Goal: Task Accomplishment & Management: Use online tool/utility

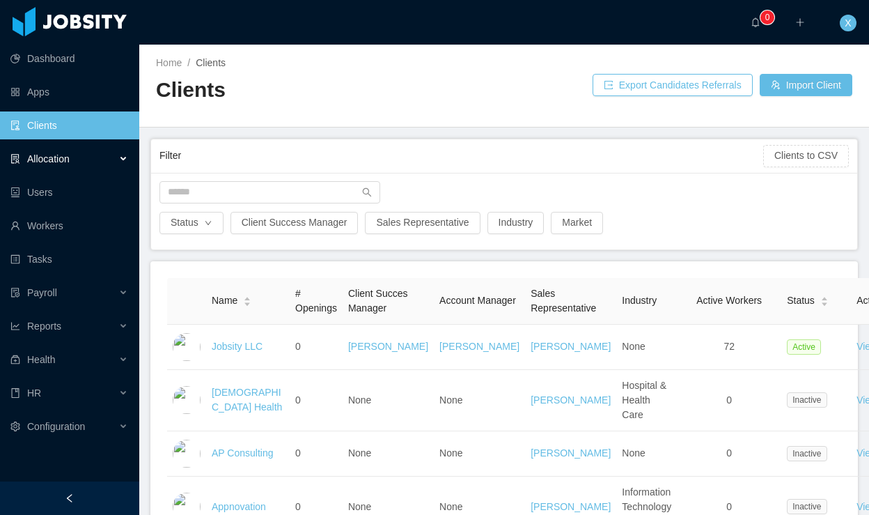
click at [52, 162] on span "Allocation" at bounding box center [48, 158] width 42 height 11
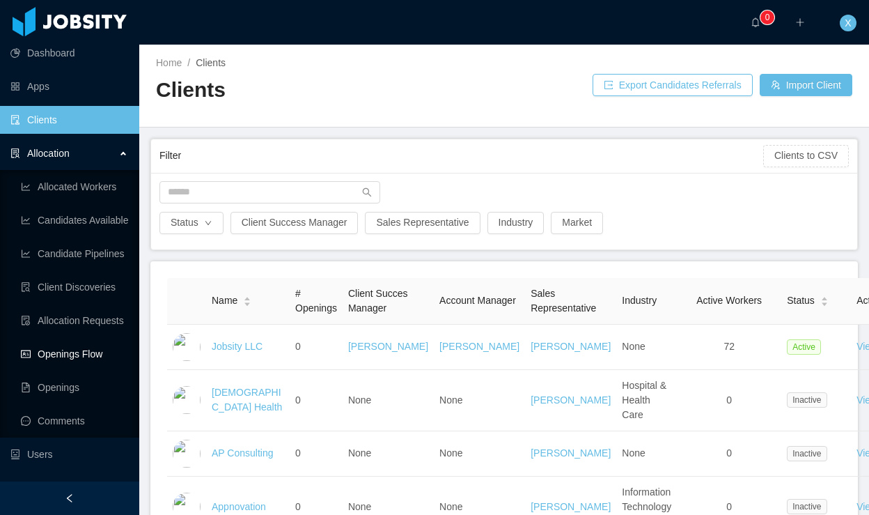
click at [75, 352] on link "Openings Flow" at bounding box center [74, 354] width 107 height 28
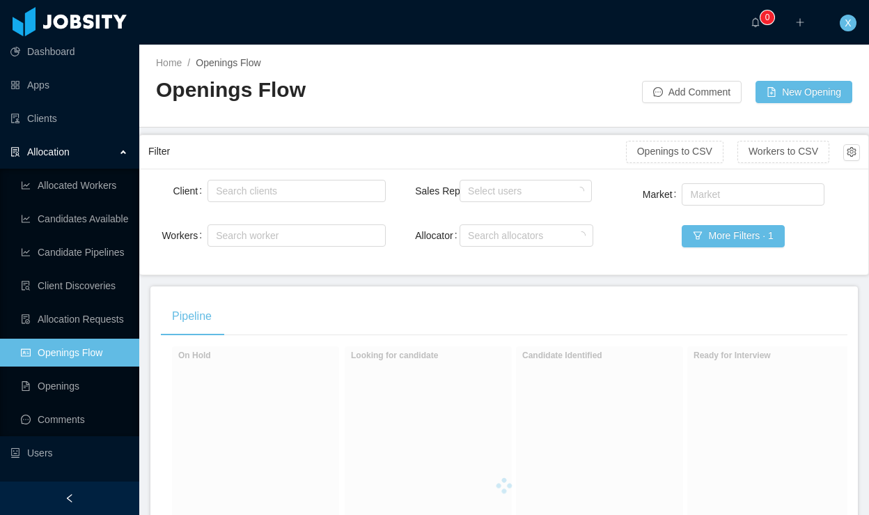
scroll to position [3, 0]
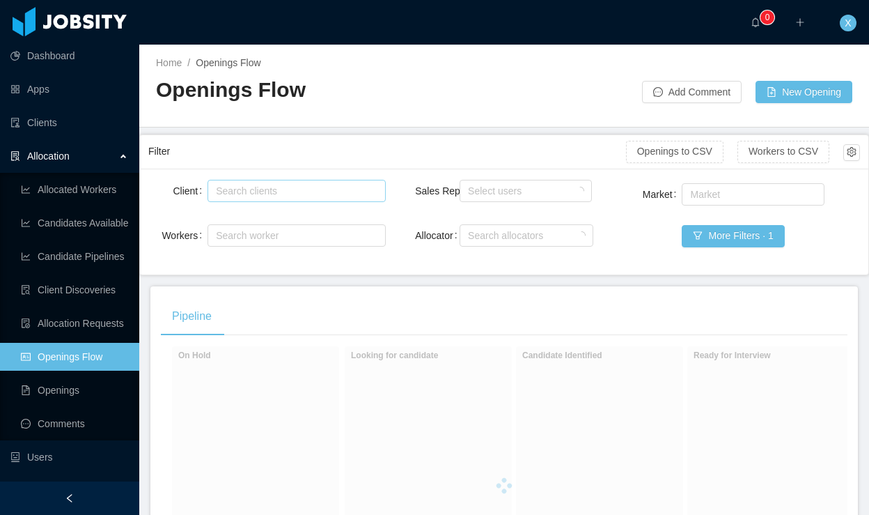
click at [310, 191] on div "Search clients" at bounding box center [293, 191] width 155 height 14
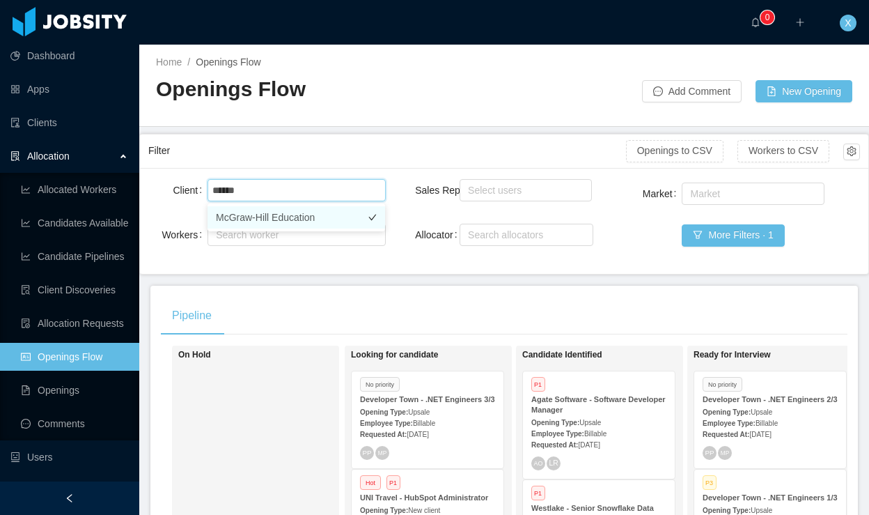
click at [320, 216] on ul "McGraw-Hill Education" at bounding box center [297, 217] width 178 height 28
type input "******"
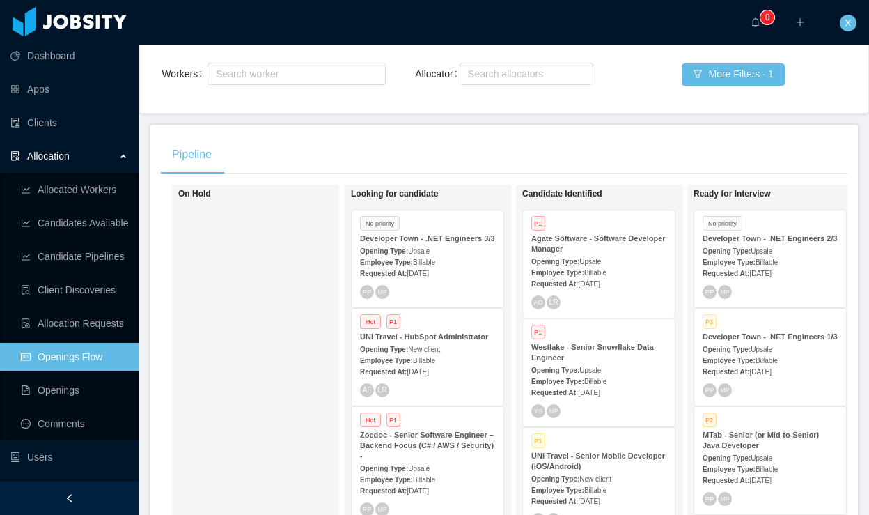
scroll to position [176, 0]
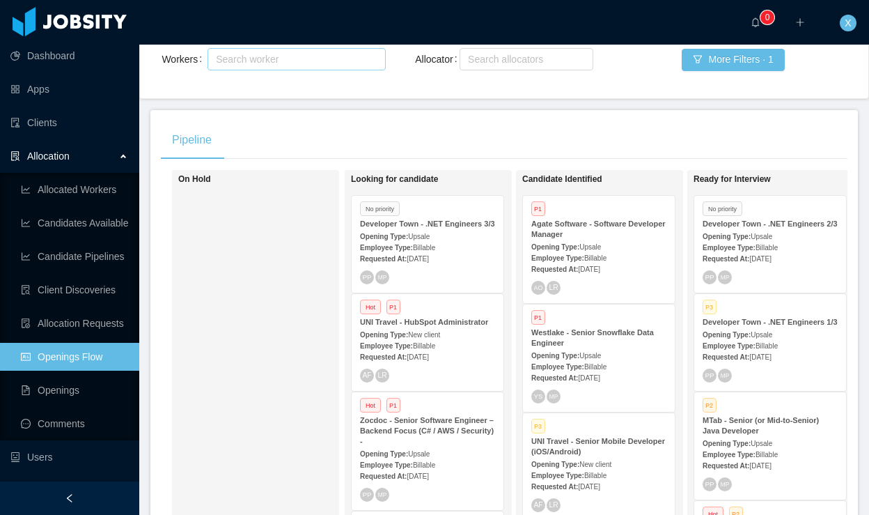
click at [282, 60] on div "Search worker" at bounding box center [290, 59] width 148 height 14
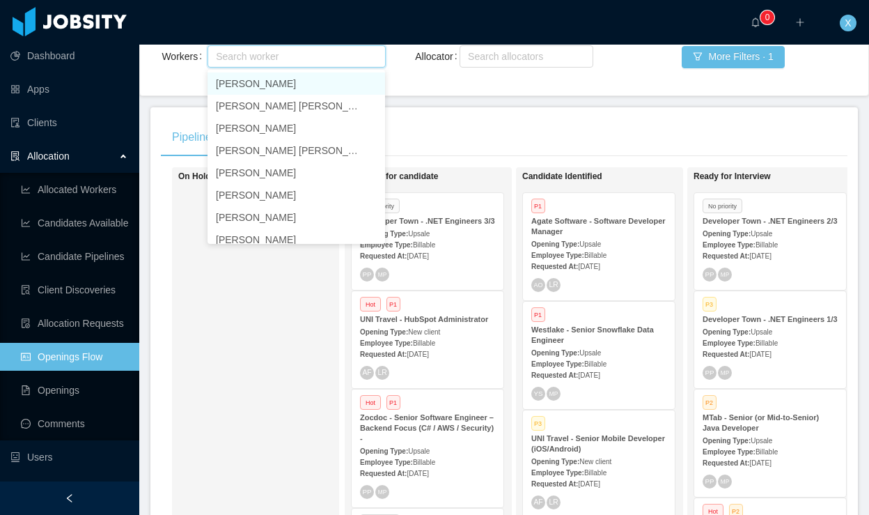
scroll to position [0, 0]
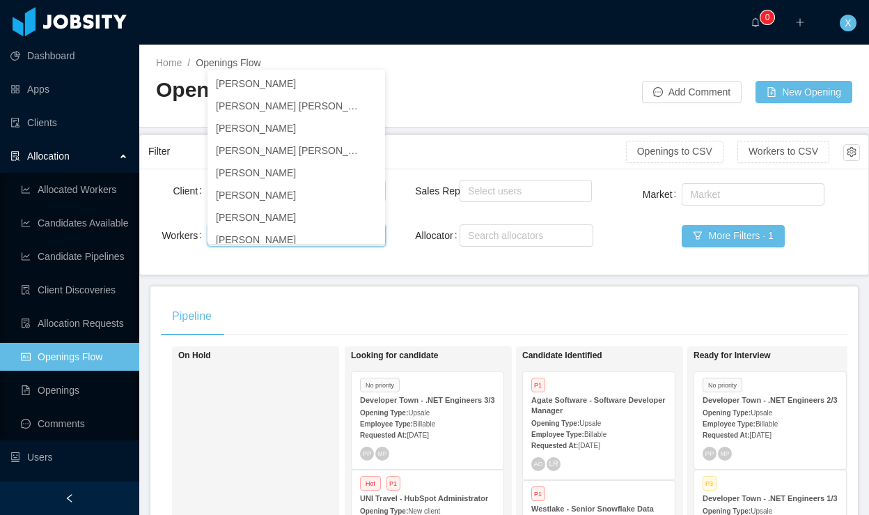
click at [467, 104] on div "Openings Flow" at bounding box center [330, 95] width 348 height 39
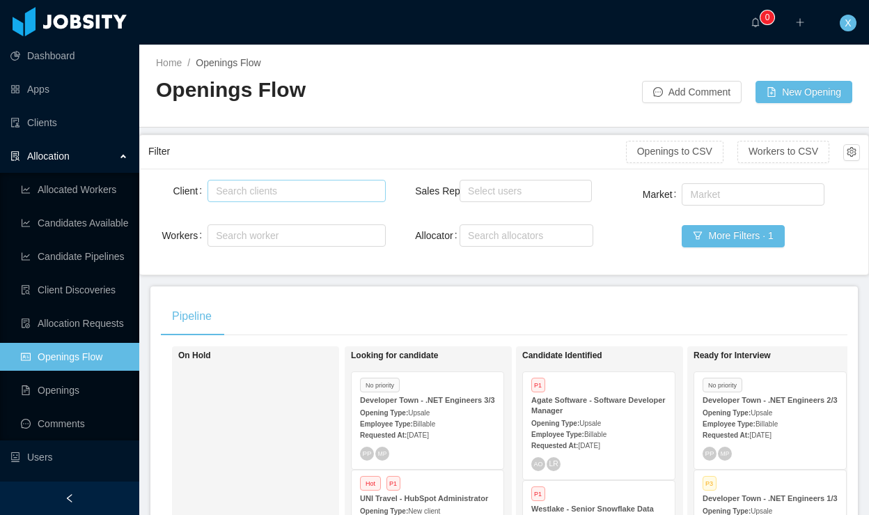
click at [311, 190] on div "Search clients" at bounding box center [293, 191] width 155 height 14
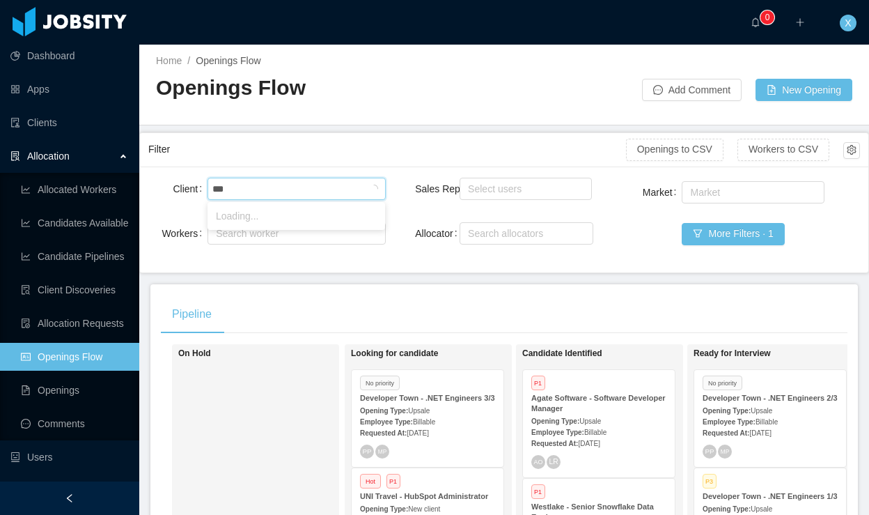
type input "****"
click at [292, 215] on li "McGraw-Hill Education" at bounding box center [297, 216] width 178 height 22
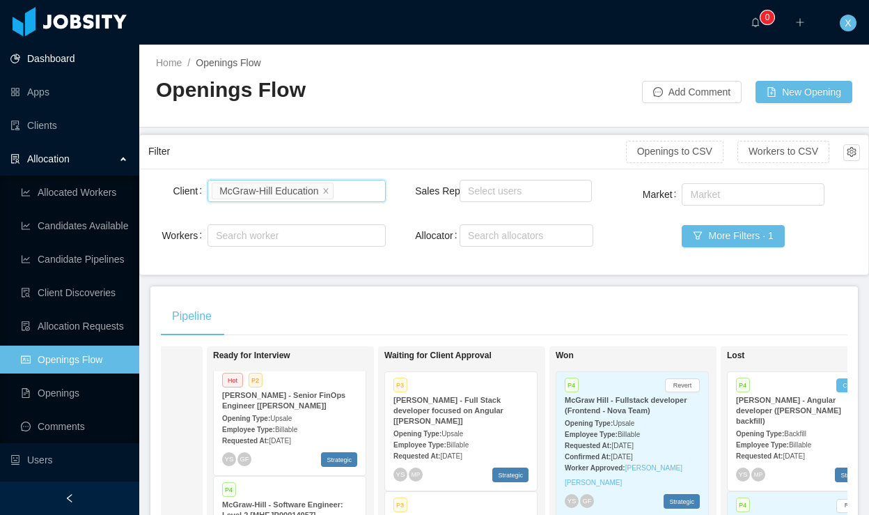
click at [66, 59] on link "Dashboard" at bounding box center [69, 59] width 118 height 28
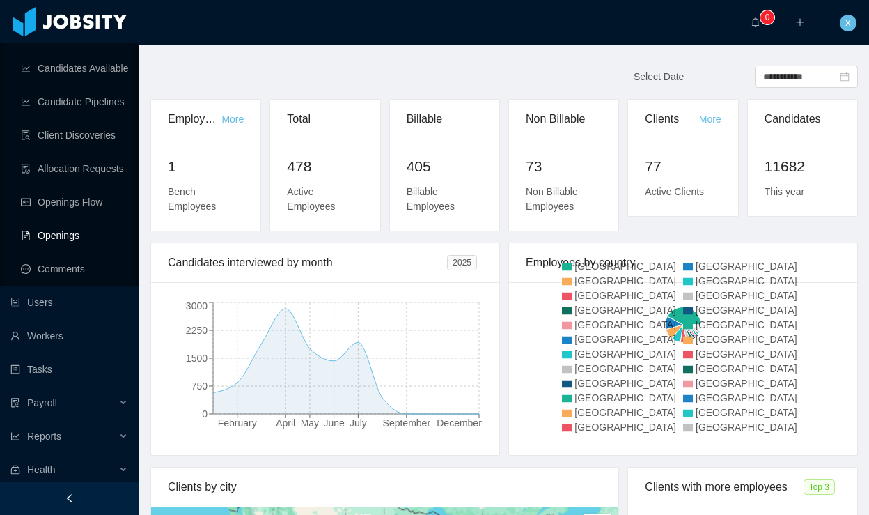
click at [59, 244] on link "Openings" at bounding box center [74, 235] width 107 height 28
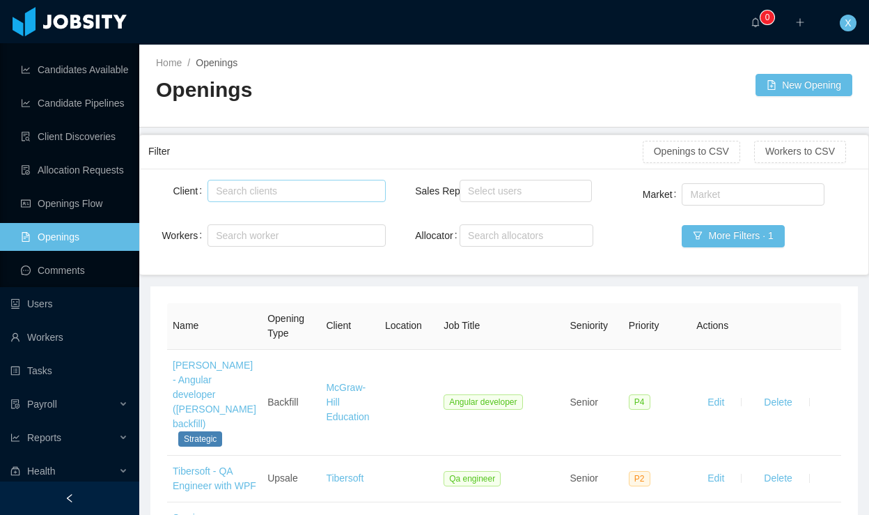
click at [270, 190] on div "Search clients" at bounding box center [293, 191] width 155 height 14
type input "**"
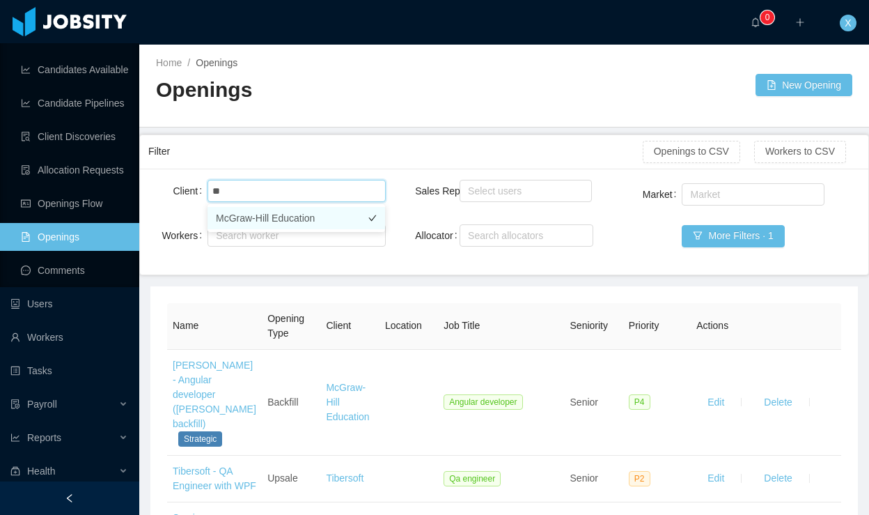
click at [278, 219] on li "McGraw-Hill Education" at bounding box center [297, 218] width 178 height 22
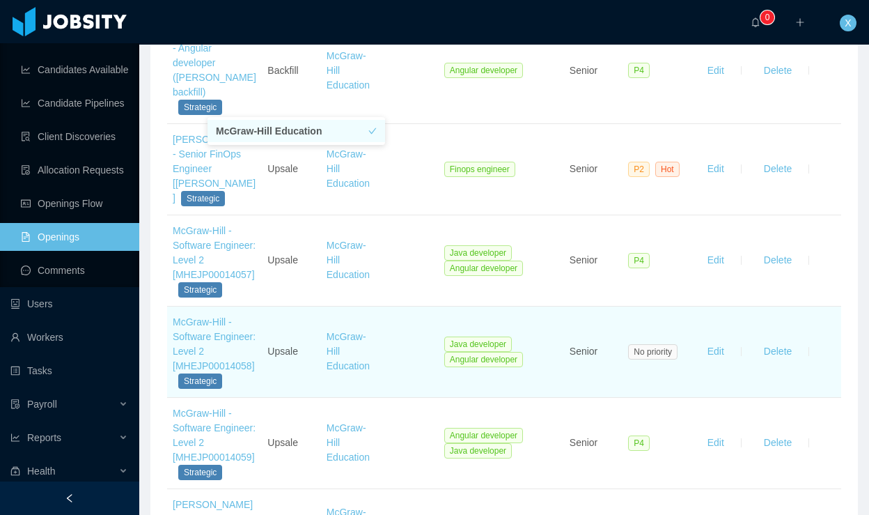
scroll to position [328, 0]
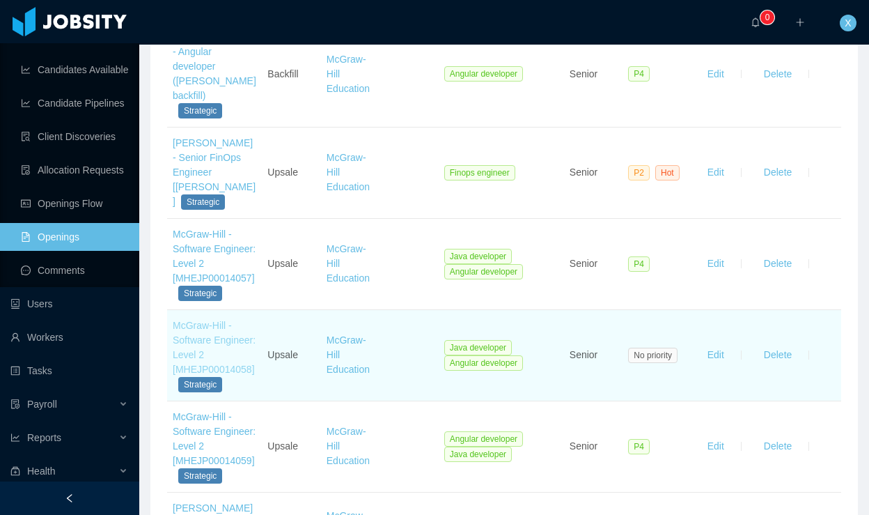
click at [199, 339] on link "McGraw-Hill - Software Engineer: Level 2 [MHEJP00014058]" at bounding box center [214, 347] width 83 height 55
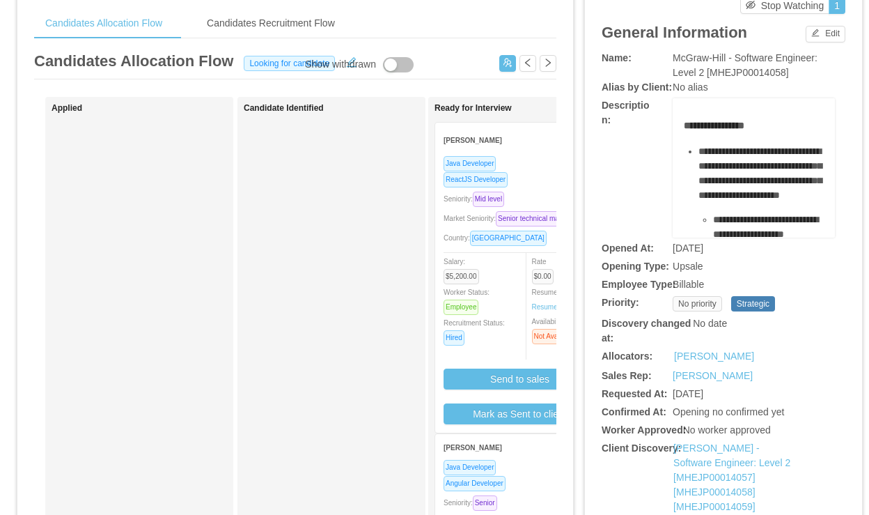
click at [547, 187] on div "Java Developer ReactJS Developer Seniority: Mid level Market Seniority: Senior …" at bounding box center [520, 289] width 153 height 269
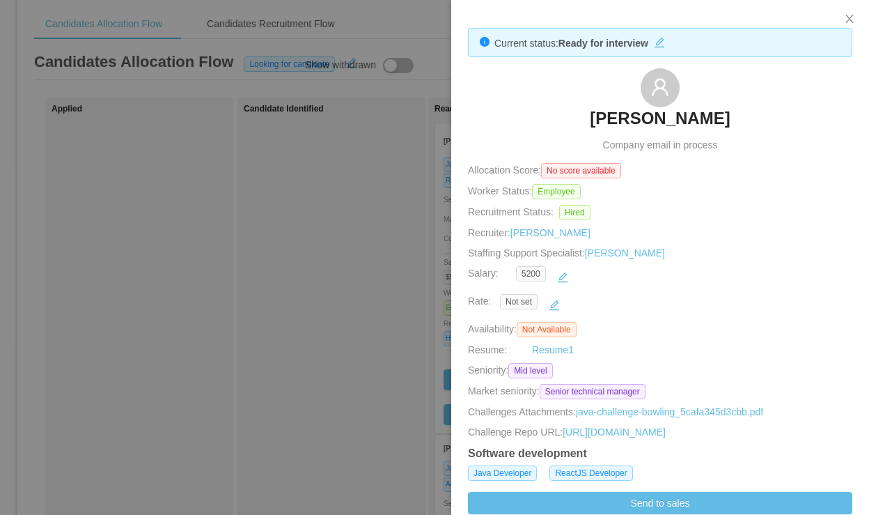
click at [655, 120] on h3 "Marcelo Wippel" at bounding box center [660, 118] width 140 height 22
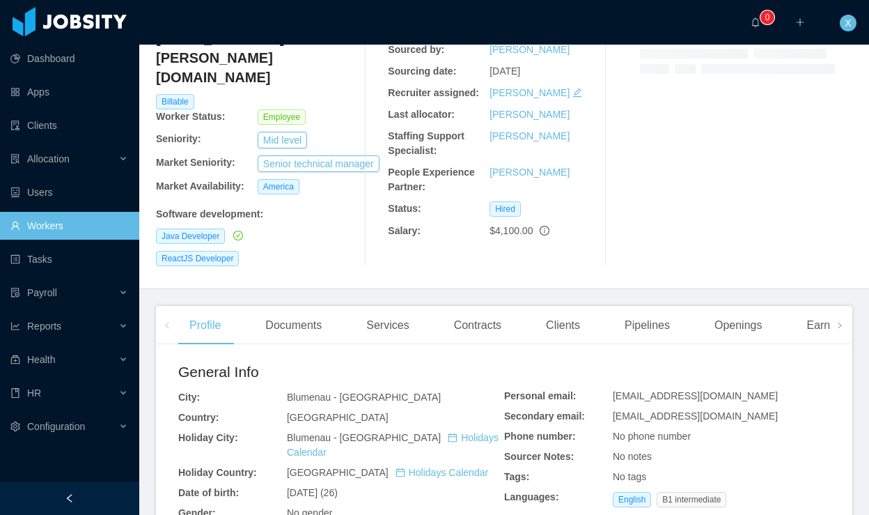
scroll to position [146, 0]
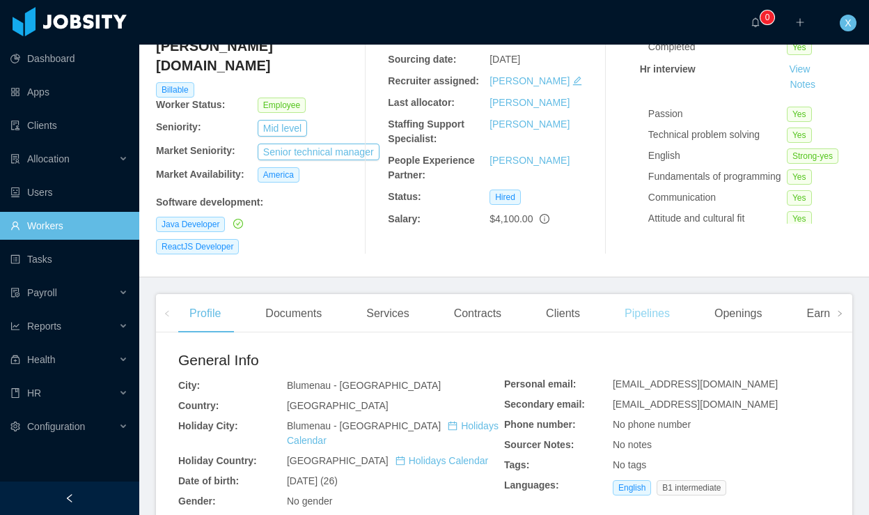
click at [636, 318] on div "Pipelines" at bounding box center [648, 313] width 68 height 39
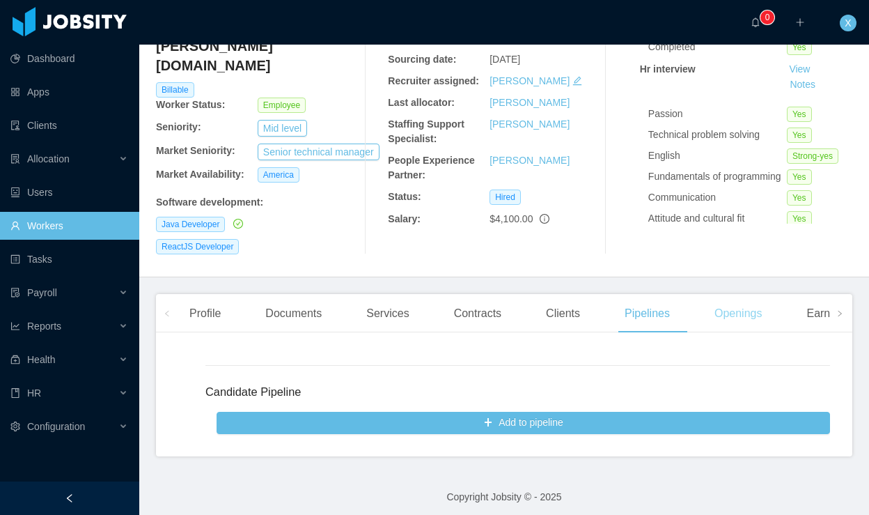
click at [720, 318] on div "Openings" at bounding box center [738, 313] width 70 height 39
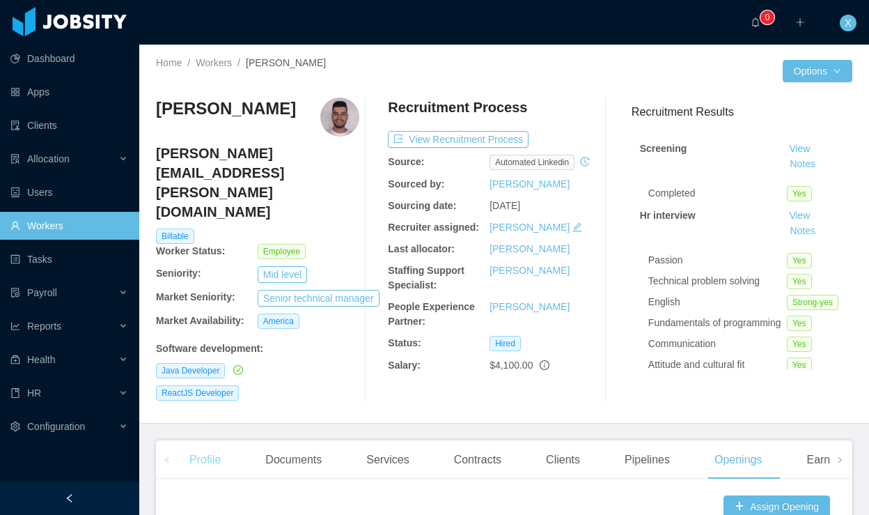
click at [204, 447] on div "Profile" at bounding box center [205, 459] width 54 height 39
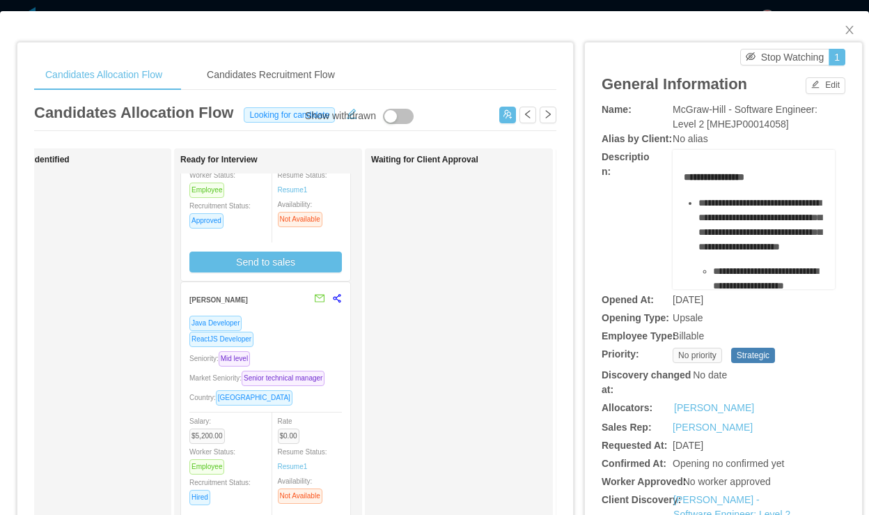
scroll to position [254, 0]
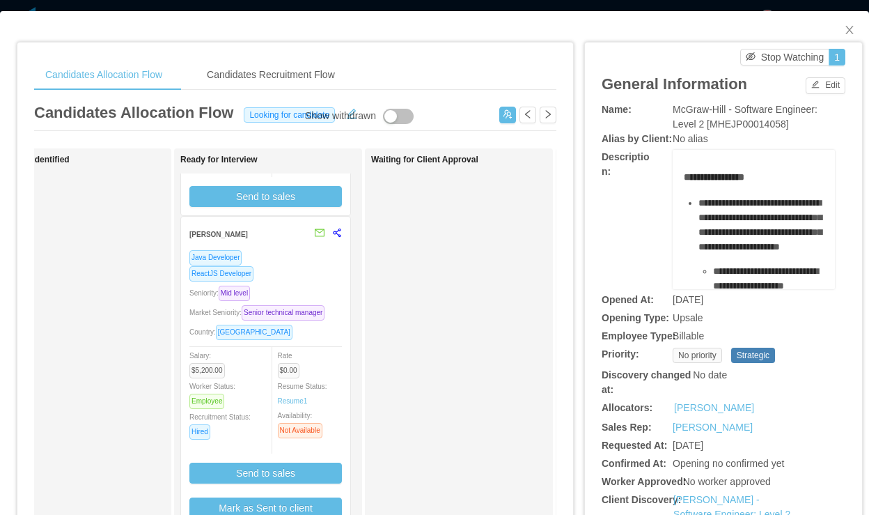
click at [322, 285] on div "Seniority: Mid level" at bounding box center [265, 293] width 153 height 16
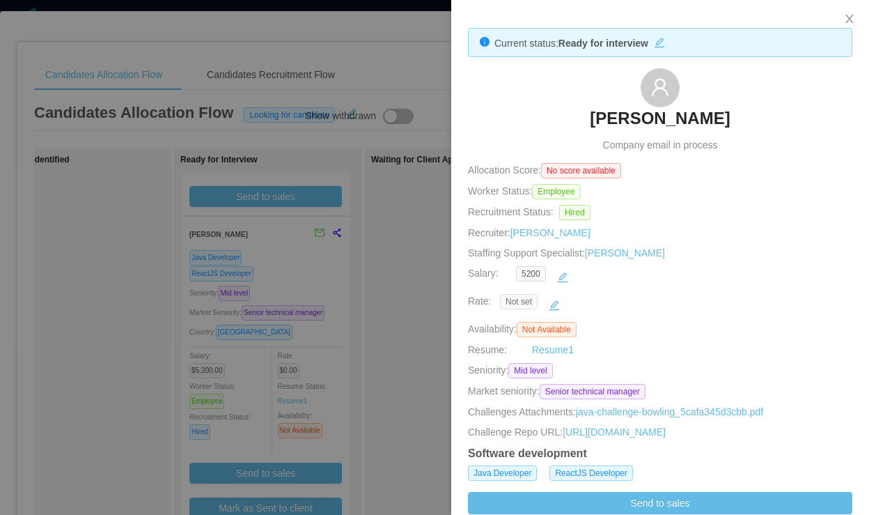
click at [527, 306] on span "Not set" at bounding box center [519, 301] width 38 height 15
click at [556, 305] on button "button" at bounding box center [554, 305] width 22 height 22
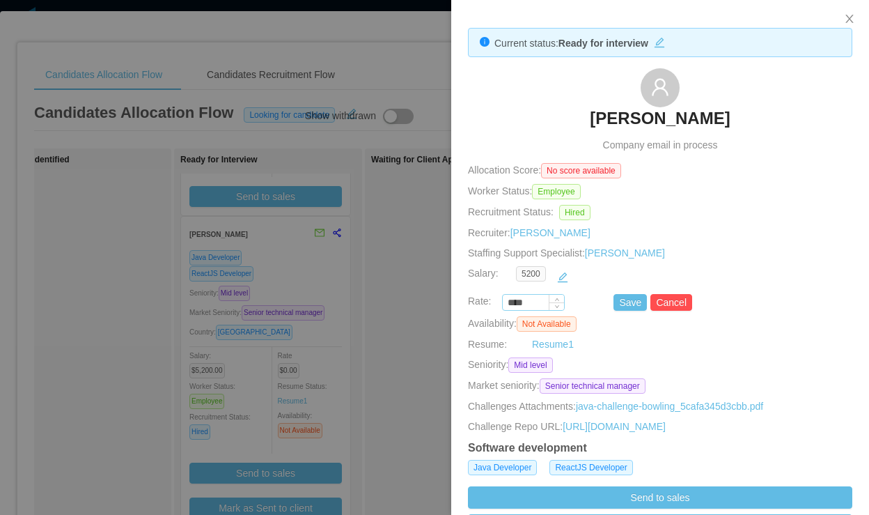
click at [541, 302] on input "****" at bounding box center [533, 302] width 61 height 15
paste input "***"
type input "*******"
click at [631, 309] on button "Save" at bounding box center [630, 302] width 33 height 17
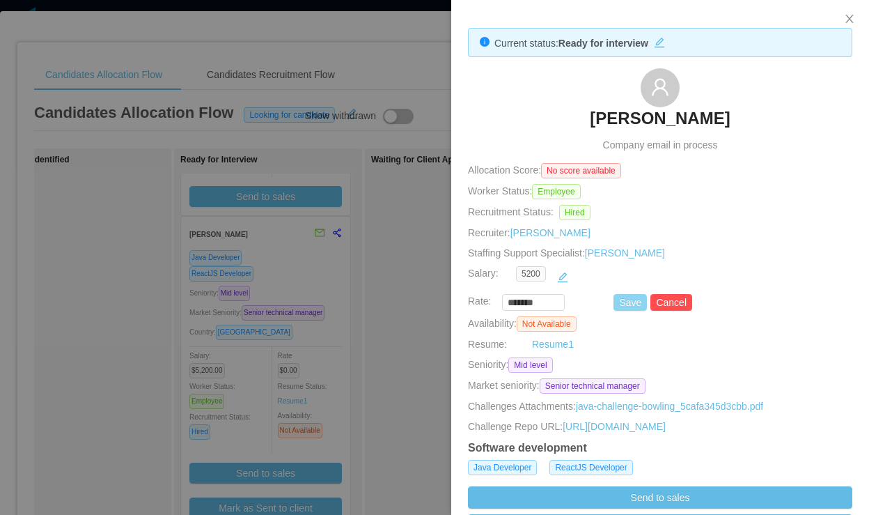
click at [626, 306] on button "Save" at bounding box center [630, 302] width 33 height 17
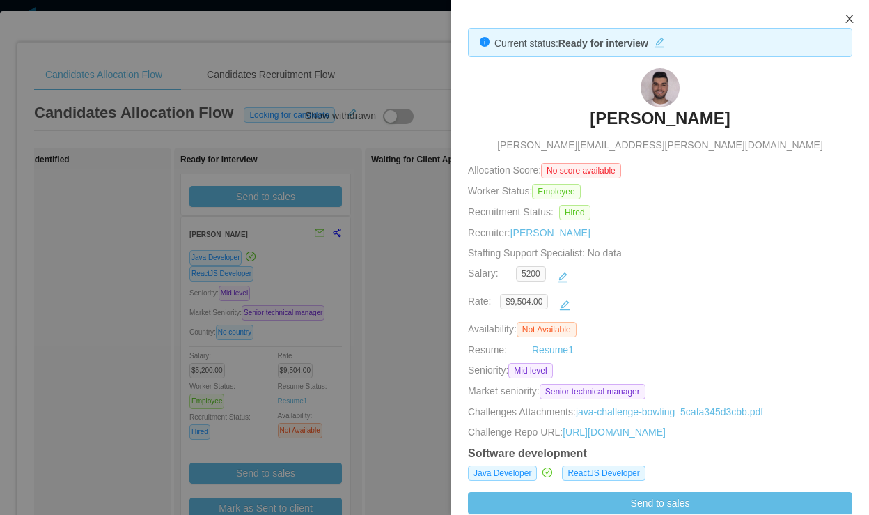
click at [852, 17] on icon "icon: close" at bounding box center [849, 18] width 11 height 11
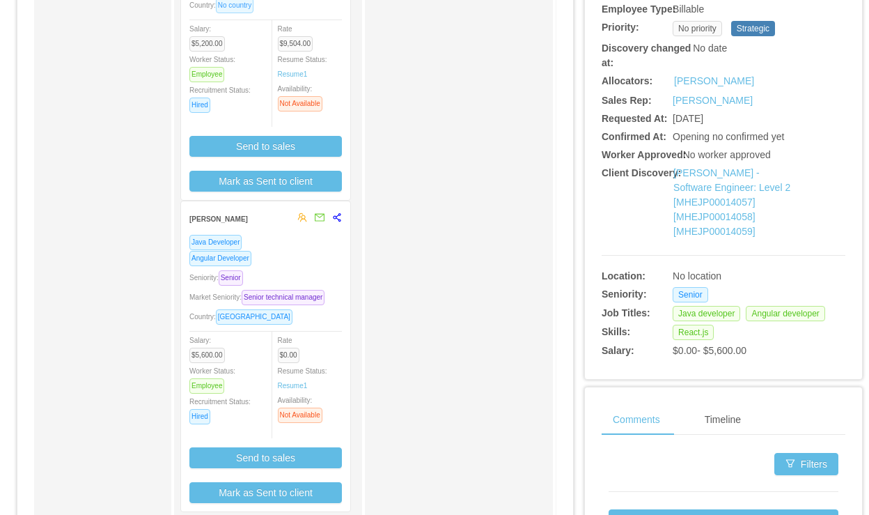
scroll to position [336, 0]
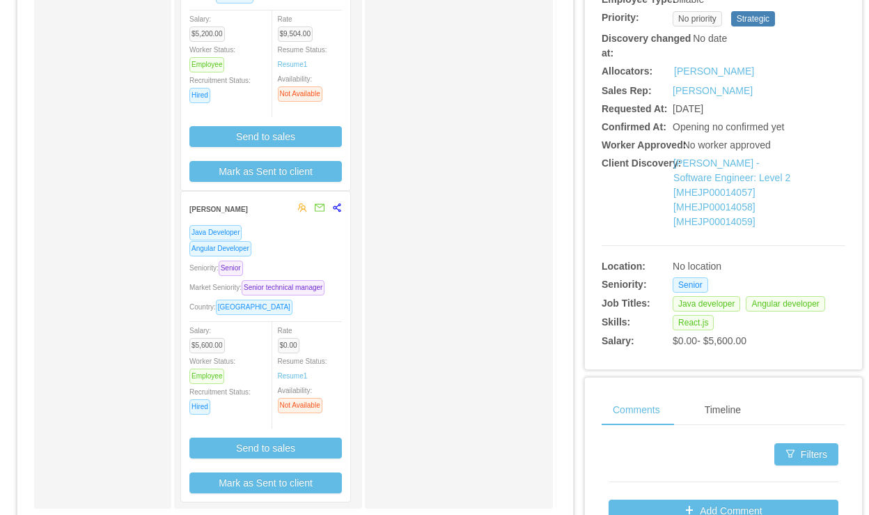
click at [292, 242] on div "Java Developer Angular Developer Seniority: Senior Market Seniority: Senior tec…" at bounding box center [265, 358] width 153 height 269
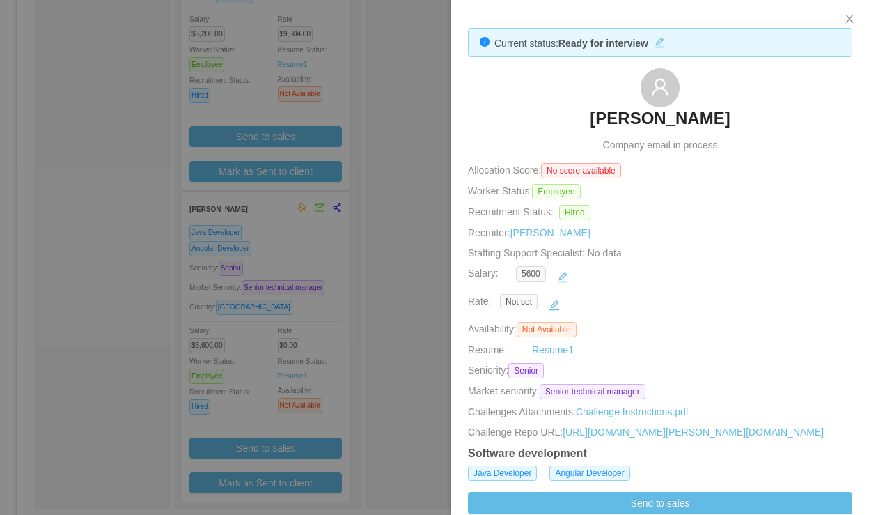
click at [673, 118] on h3 "Felipe Issa" at bounding box center [660, 118] width 140 height 22
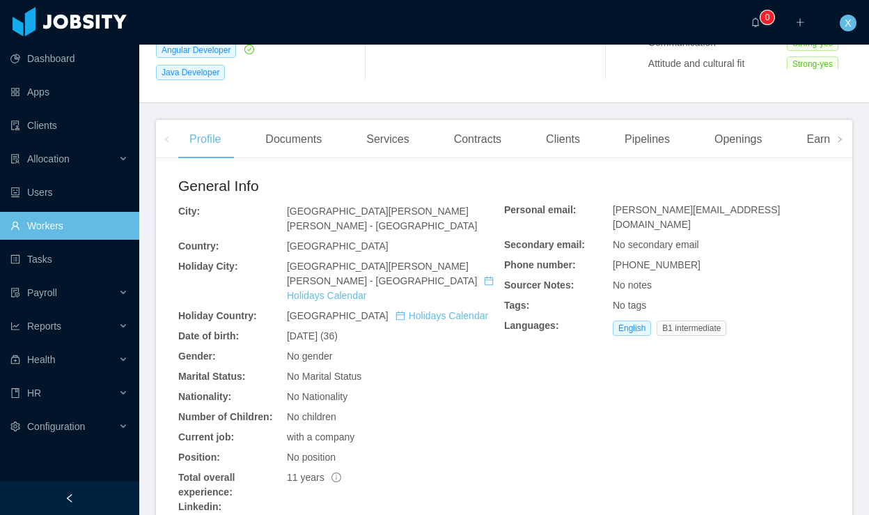
scroll to position [304, 0]
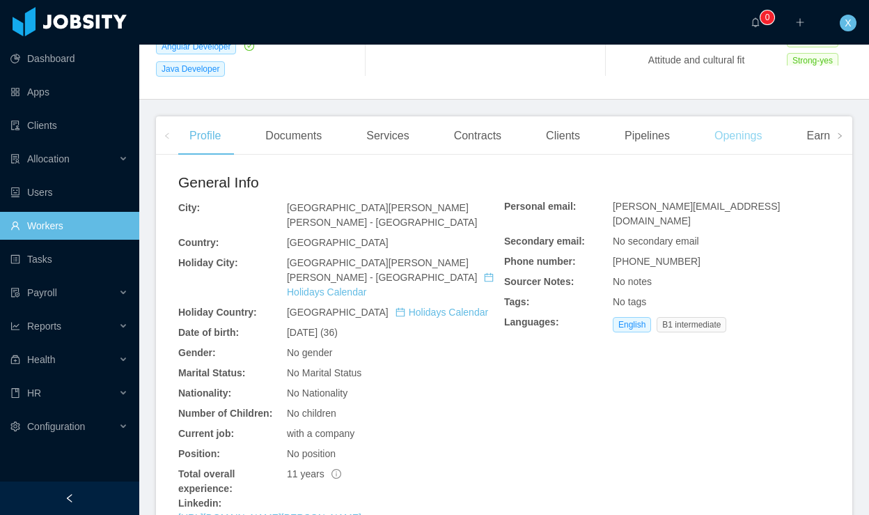
click at [738, 126] on div "Openings" at bounding box center [738, 135] width 70 height 39
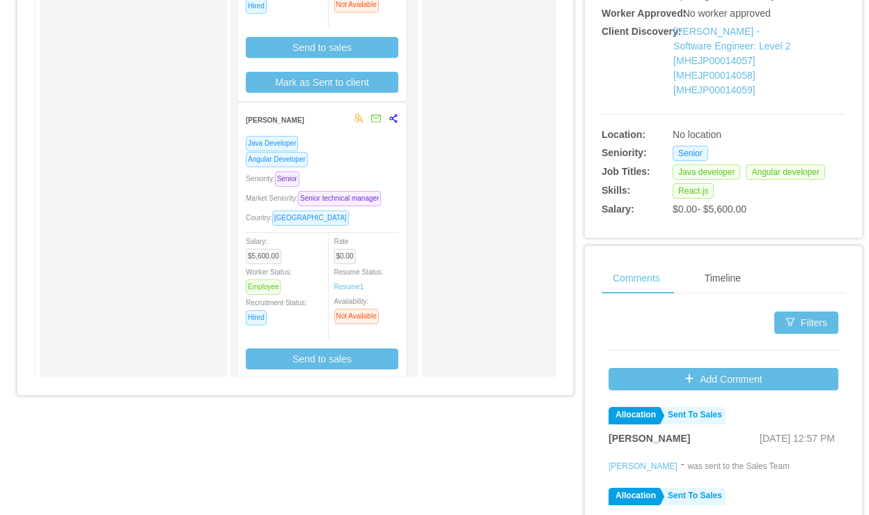
scroll to position [224, 0]
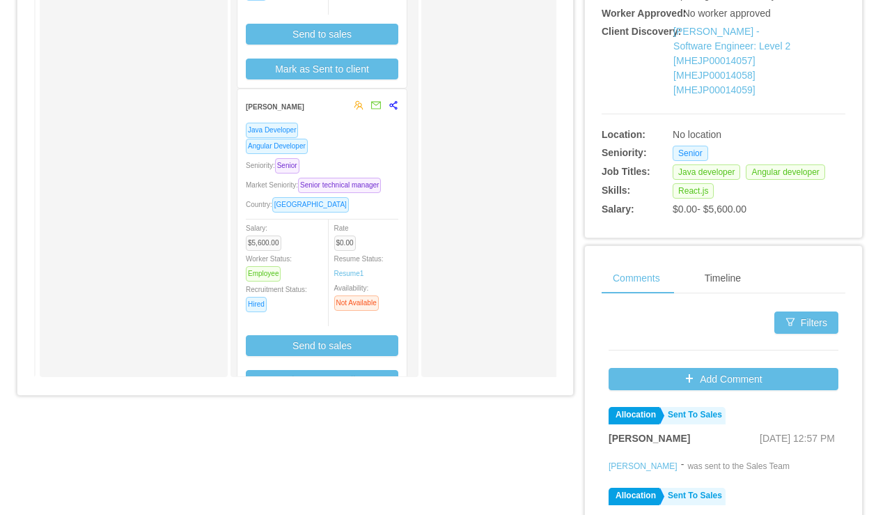
click at [370, 173] on div "Seniority: Senior" at bounding box center [322, 165] width 153 height 16
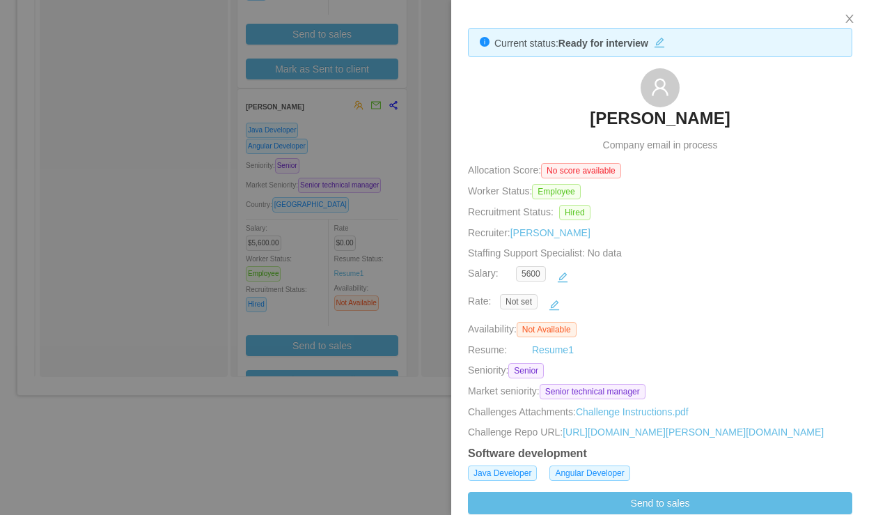
click at [430, 99] on div at bounding box center [434, 257] width 869 height 515
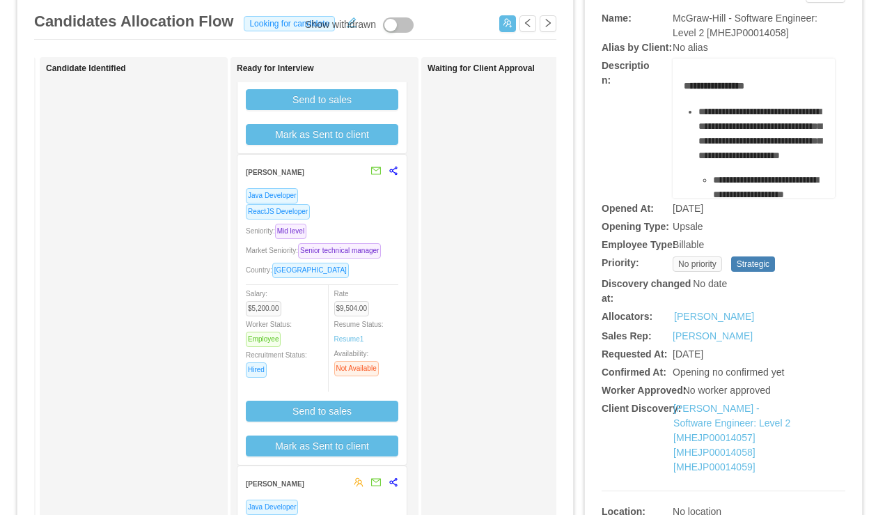
scroll to position [0, 203]
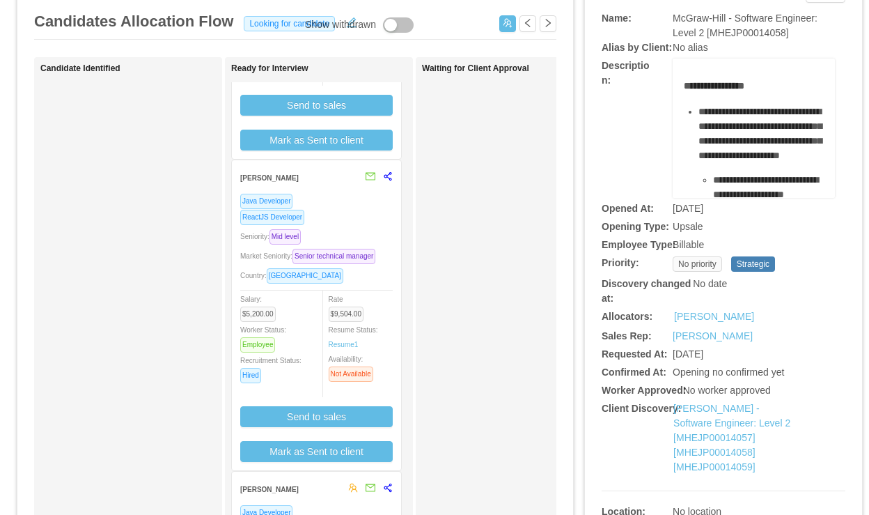
click at [329, 209] on div "Java Developer" at bounding box center [316, 201] width 153 height 16
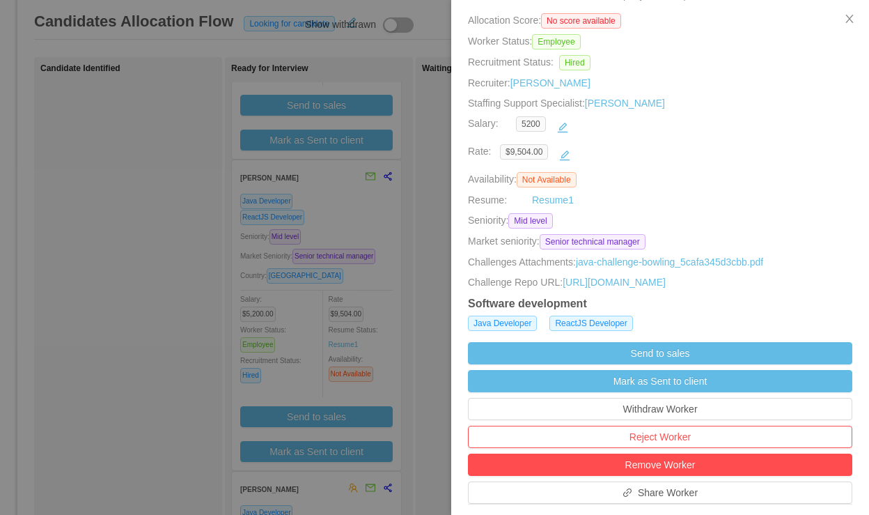
scroll to position [153, 0]
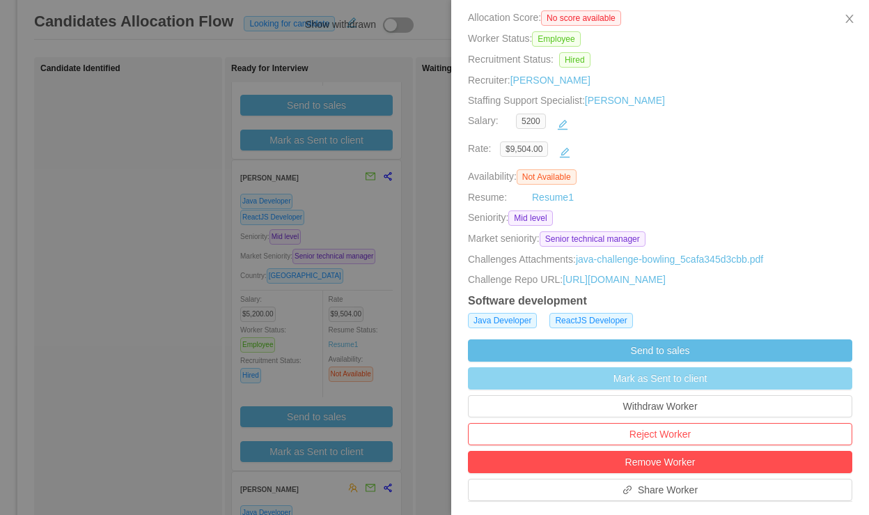
click at [689, 389] on button "Mark as Sent to client" at bounding box center [660, 378] width 384 height 22
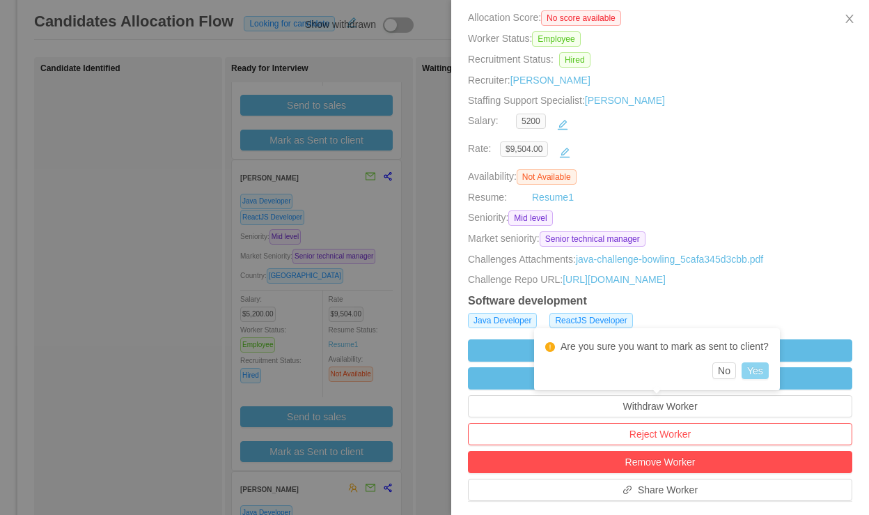
click at [764, 371] on button "Yes" at bounding box center [755, 370] width 27 height 17
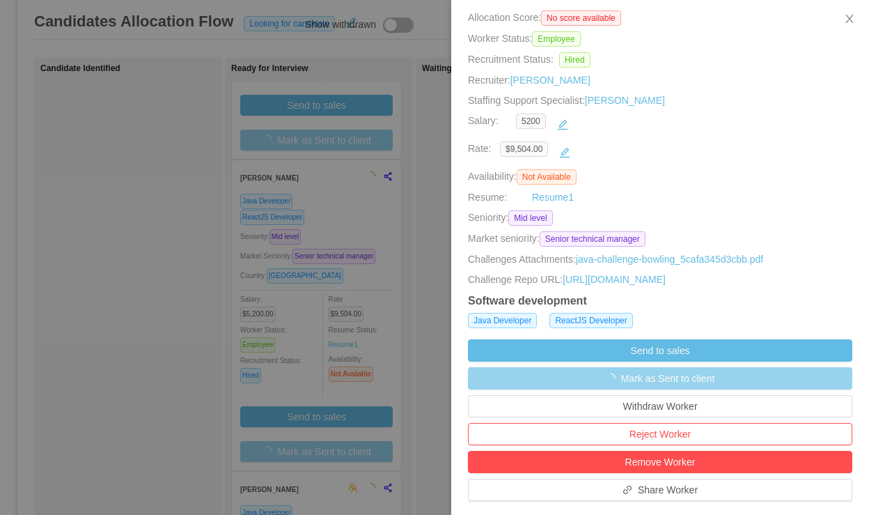
click at [368, 283] on div at bounding box center [434, 257] width 869 height 515
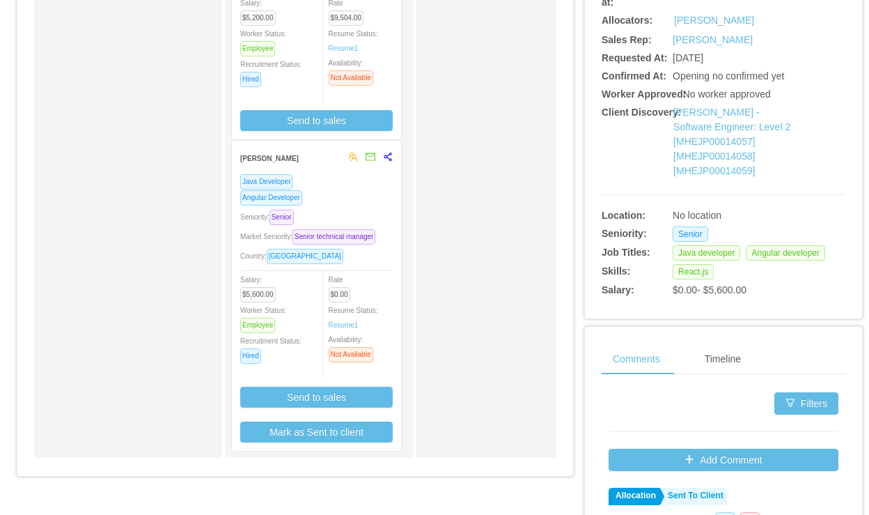
scroll to position [397, 0]
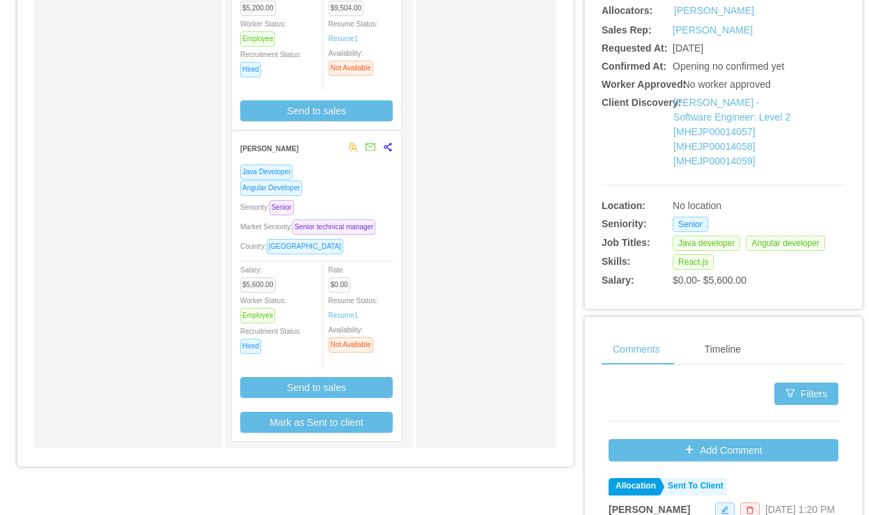
click at [373, 219] on div "Market Seniority: Senior technical manager" at bounding box center [316, 227] width 153 height 16
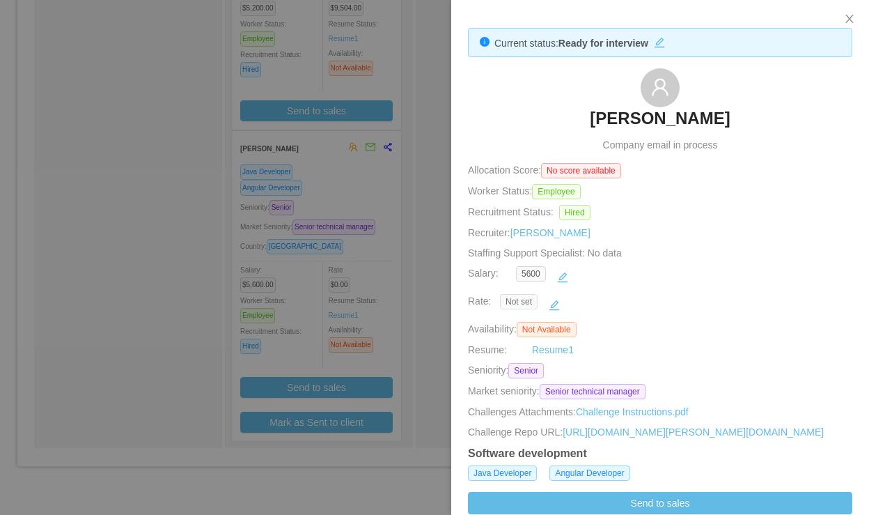
click at [520, 298] on span "Not set" at bounding box center [519, 301] width 38 height 15
click at [555, 307] on button "button" at bounding box center [554, 305] width 22 height 22
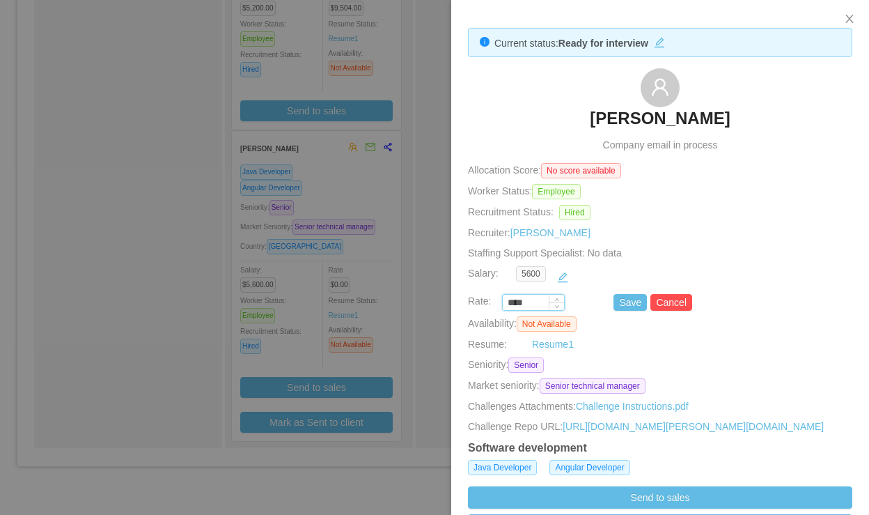
click at [538, 304] on input "****" at bounding box center [533, 302] width 61 height 15
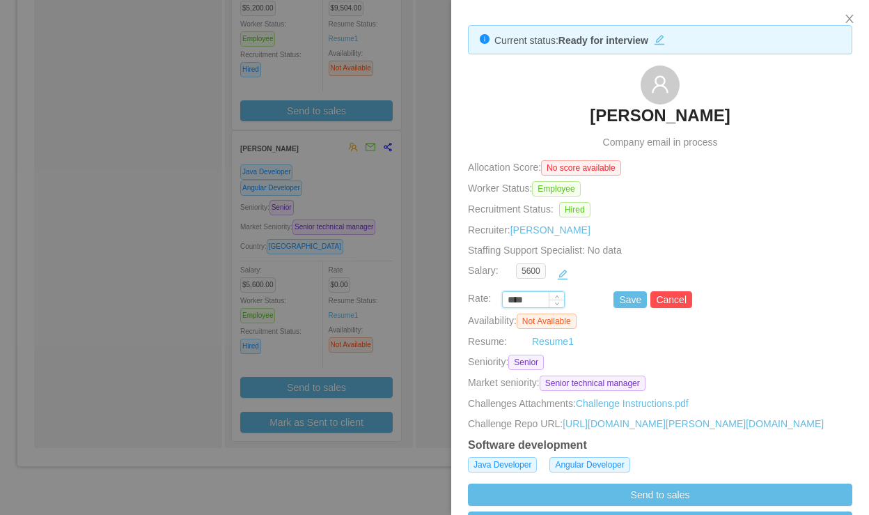
paste input "****"
type input "********"
click at [630, 303] on button "Save" at bounding box center [630, 299] width 33 height 17
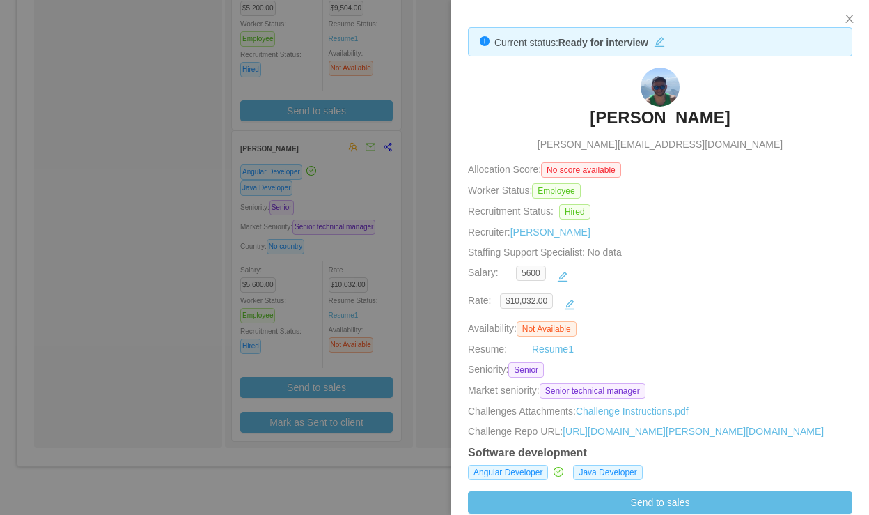
scroll to position [0, 0]
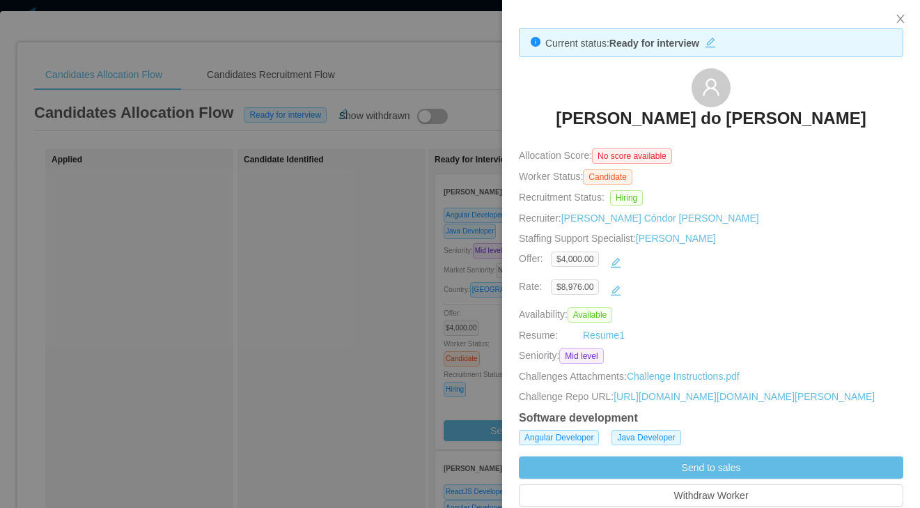
scroll to position [0, 17]
